Goal: Book appointment/travel/reservation

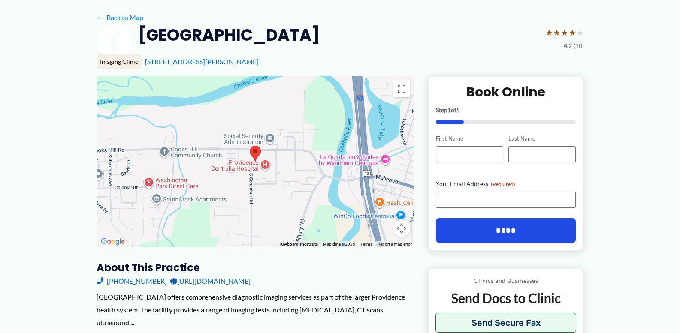
scroll to position [69, 0]
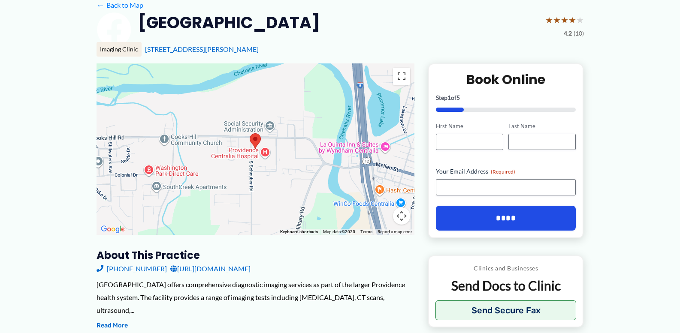
click at [404, 78] on button "Toggle fullscreen view" at bounding box center [401, 76] width 17 height 17
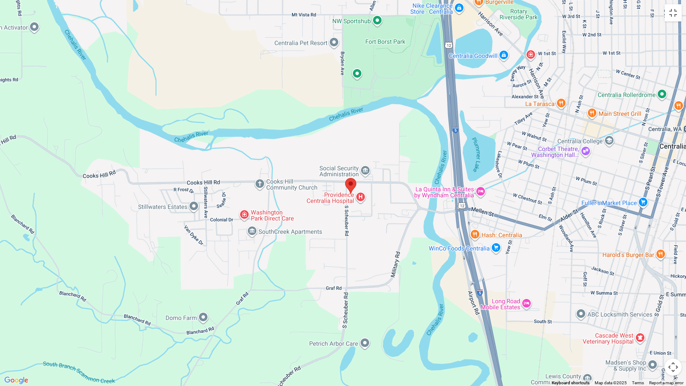
drag, startPoint x: 310, startPoint y: 236, endPoint x: 332, endPoint y: 238, distance: 22.4
click at [332, 238] on div at bounding box center [343, 193] width 686 height 386
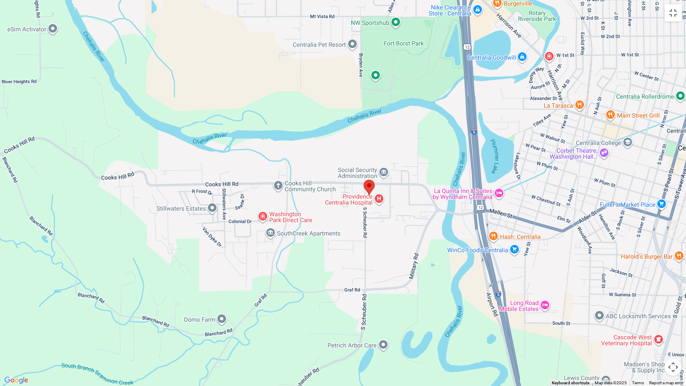
click at [358, 232] on div at bounding box center [343, 193] width 686 height 386
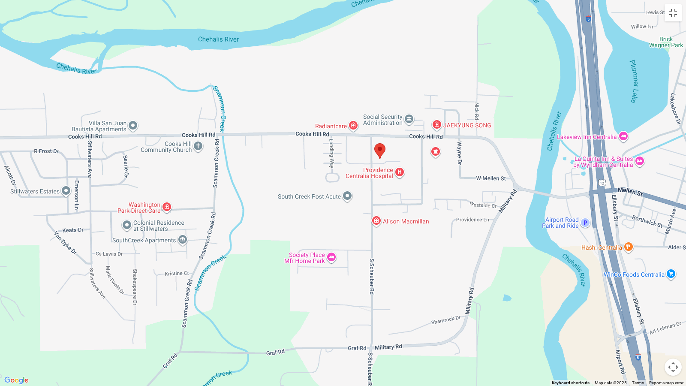
click at [343, 238] on div at bounding box center [343, 193] width 686 height 386
drag, startPoint x: 344, startPoint y: 237, endPoint x: 344, endPoint y: 242, distance: 5.1
click at [344, 242] on div at bounding box center [343, 193] width 686 height 386
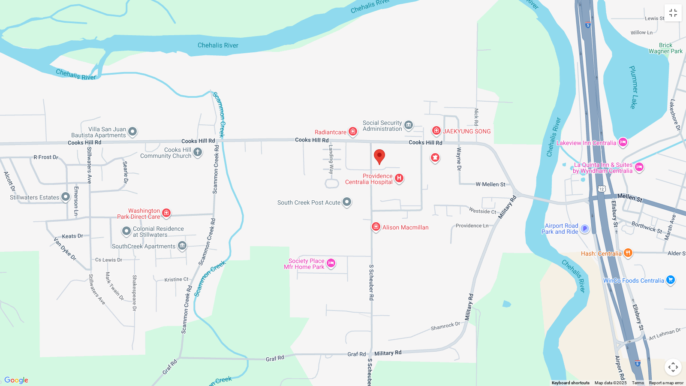
drag, startPoint x: 340, startPoint y: 245, endPoint x: 345, endPoint y: 239, distance: 8.5
click at [341, 243] on div at bounding box center [343, 193] width 686 height 386
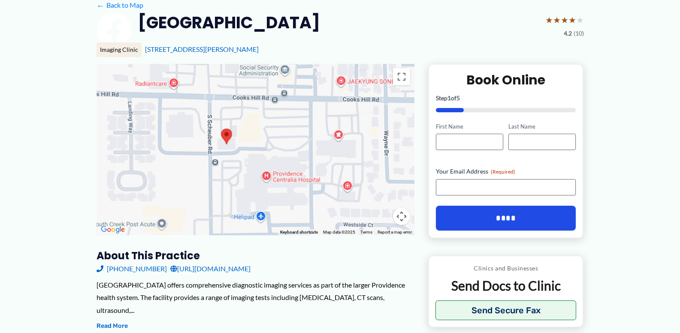
click at [433, 59] on div "Imaging Clinic [STREET_ADDRESS][PERSON_NAME]" at bounding box center [340, 52] width 487 height 21
click at [262, 121] on div at bounding box center [256, 150] width 318 height 172
click at [322, 89] on div at bounding box center [256, 150] width 318 height 172
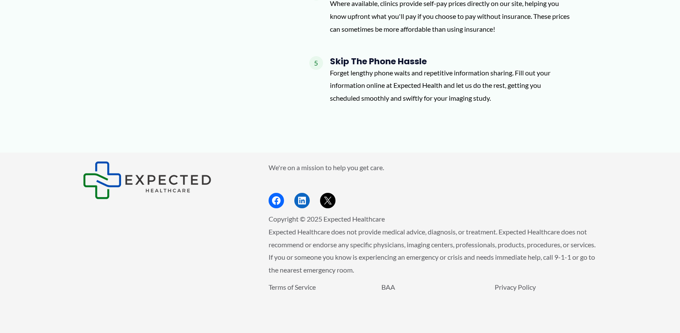
scroll to position [240, 0]
